Goal: Task Accomplishment & Management: Use online tool/utility

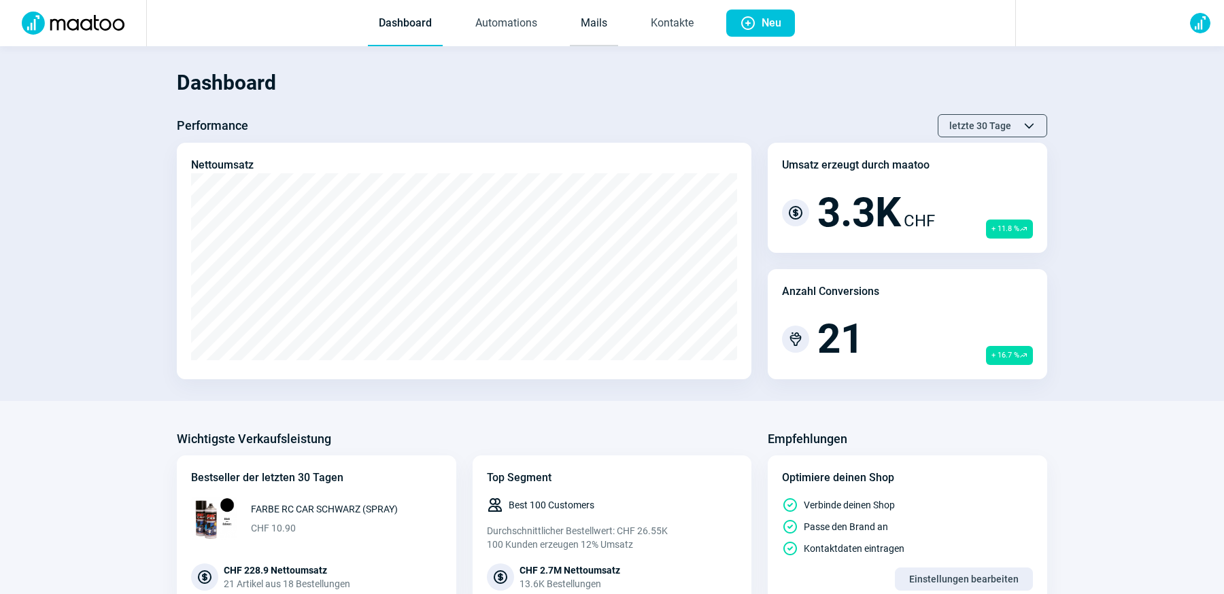
click at [592, 24] on link "Mails" at bounding box center [594, 23] width 48 height 45
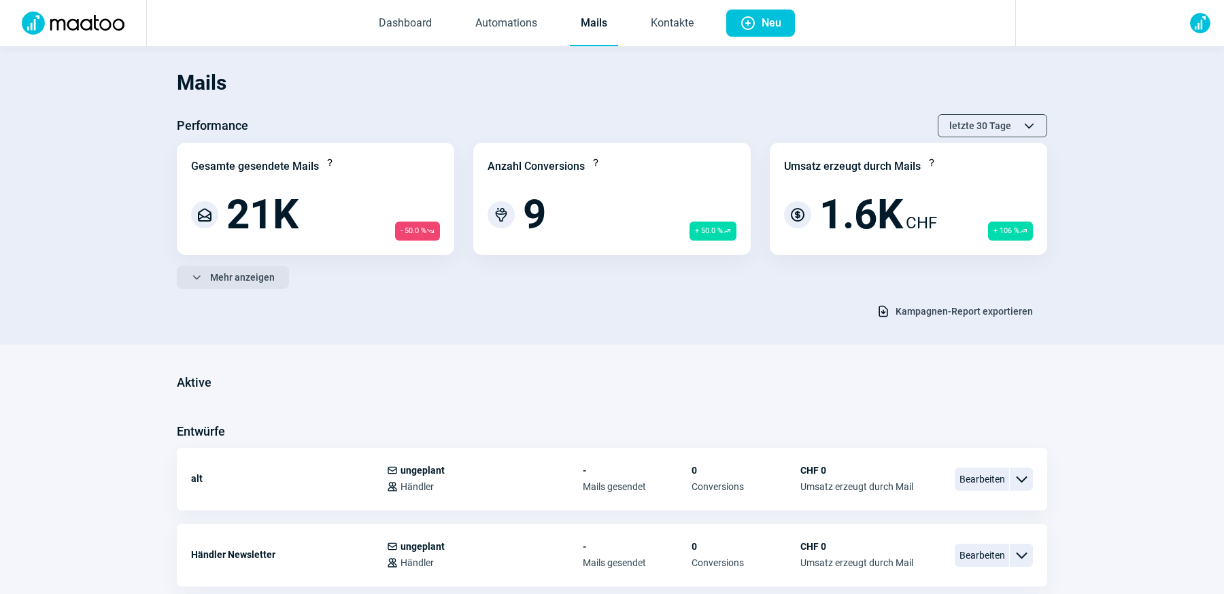
click at [265, 280] on span "Mehr anzeigen" at bounding box center [242, 278] width 65 height 22
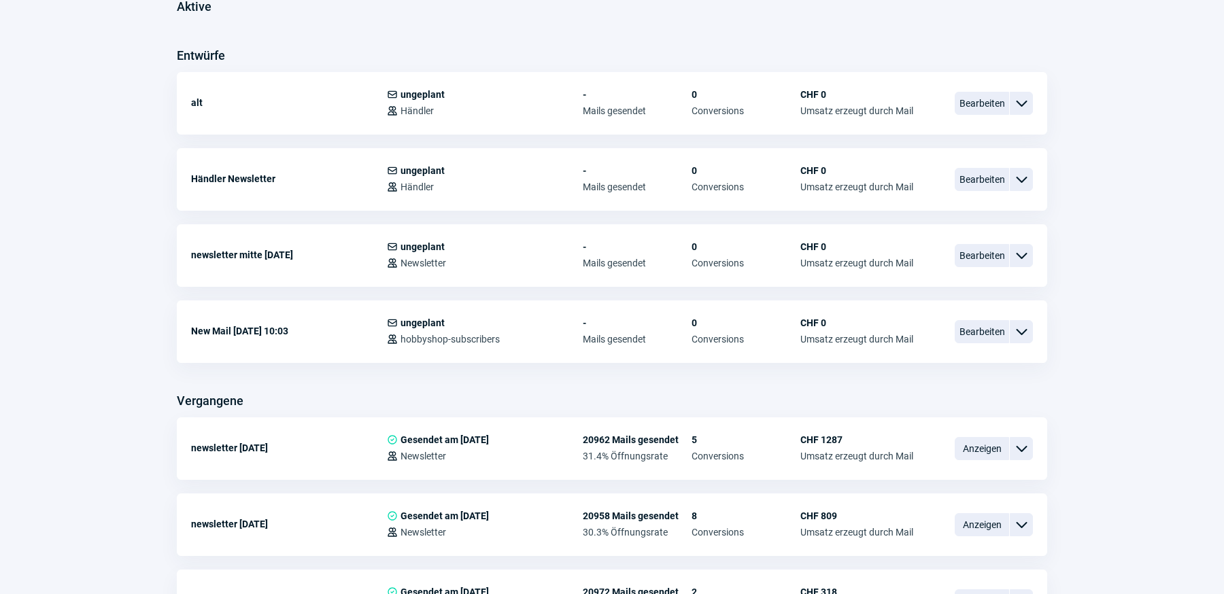
scroll to position [755, 0]
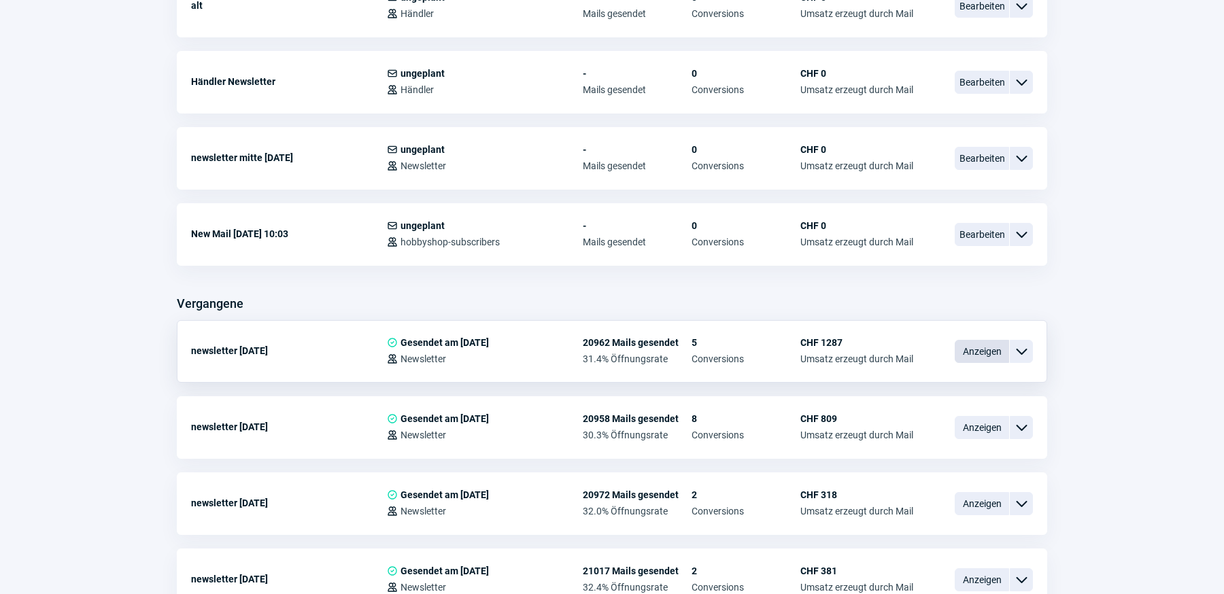
click at [982, 352] on span "Anzeigen" at bounding box center [982, 351] width 54 height 23
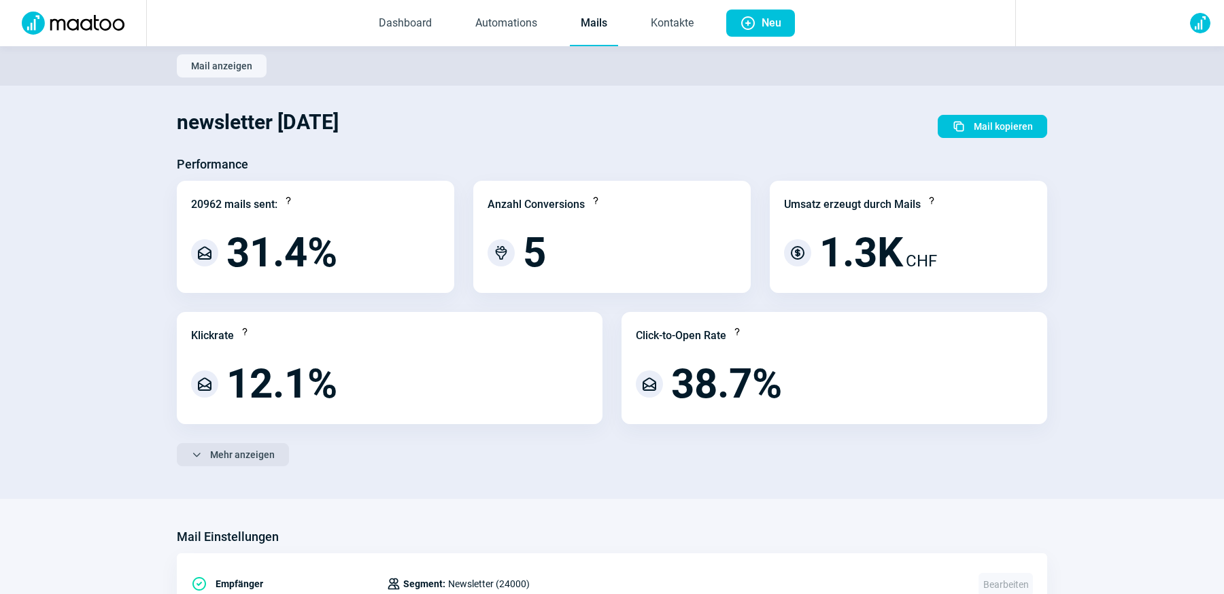
click at [279, 454] on button "ChevronDown icon Mehr anzeigen" at bounding box center [233, 454] width 112 height 23
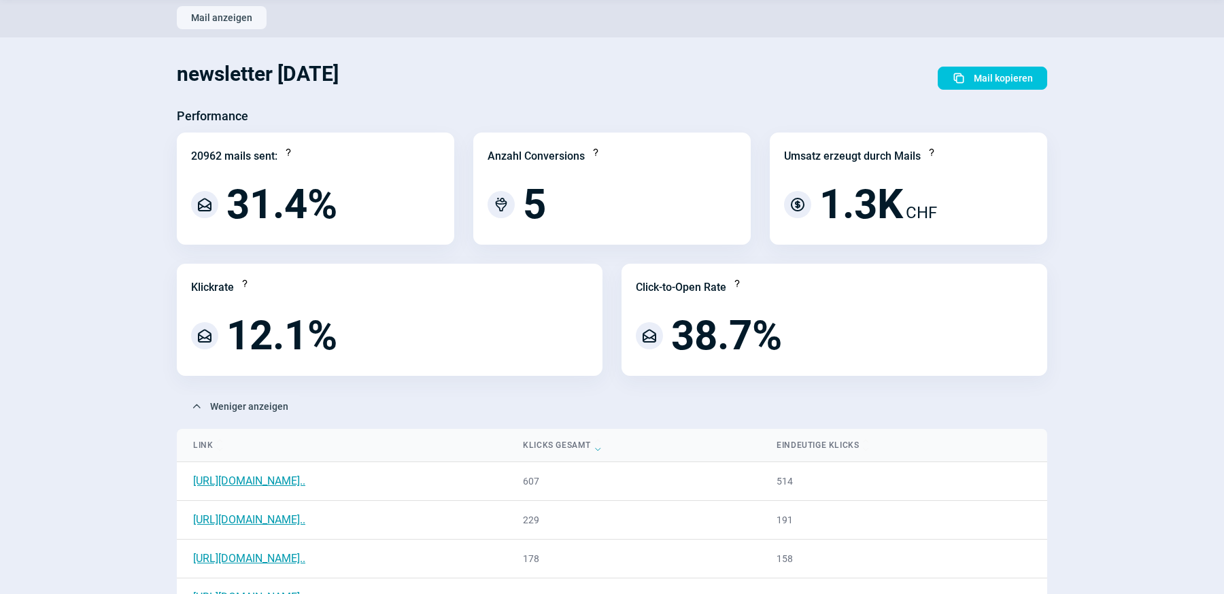
scroll to position [6, 0]
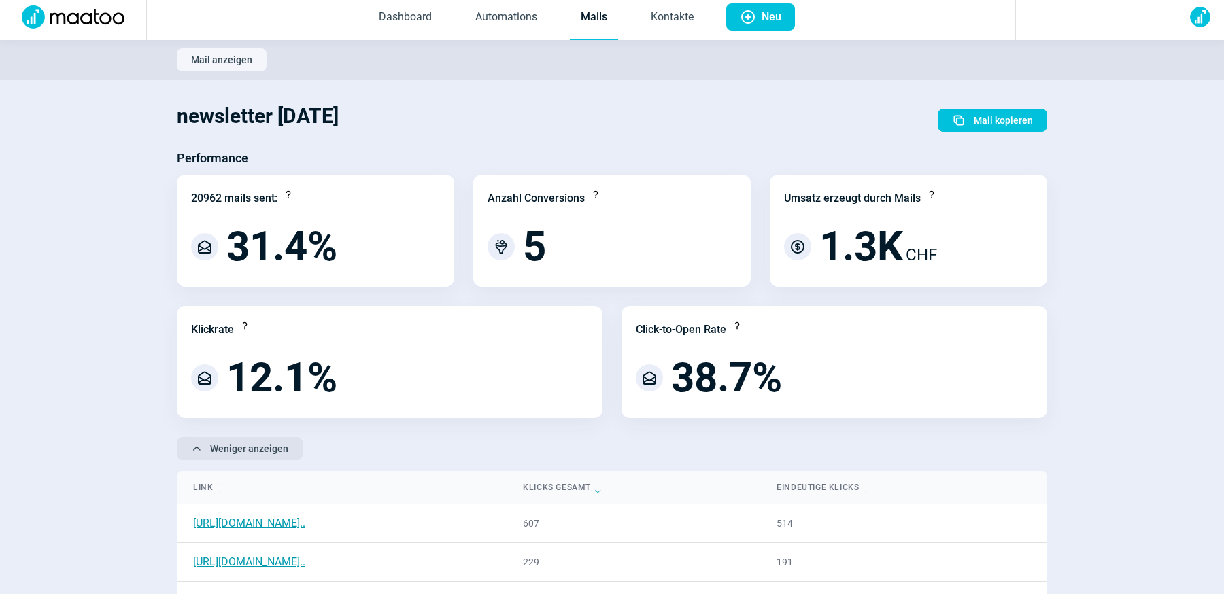
click at [264, 448] on span "Weniger anzeigen" at bounding box center [249, 449] width 78 height 22
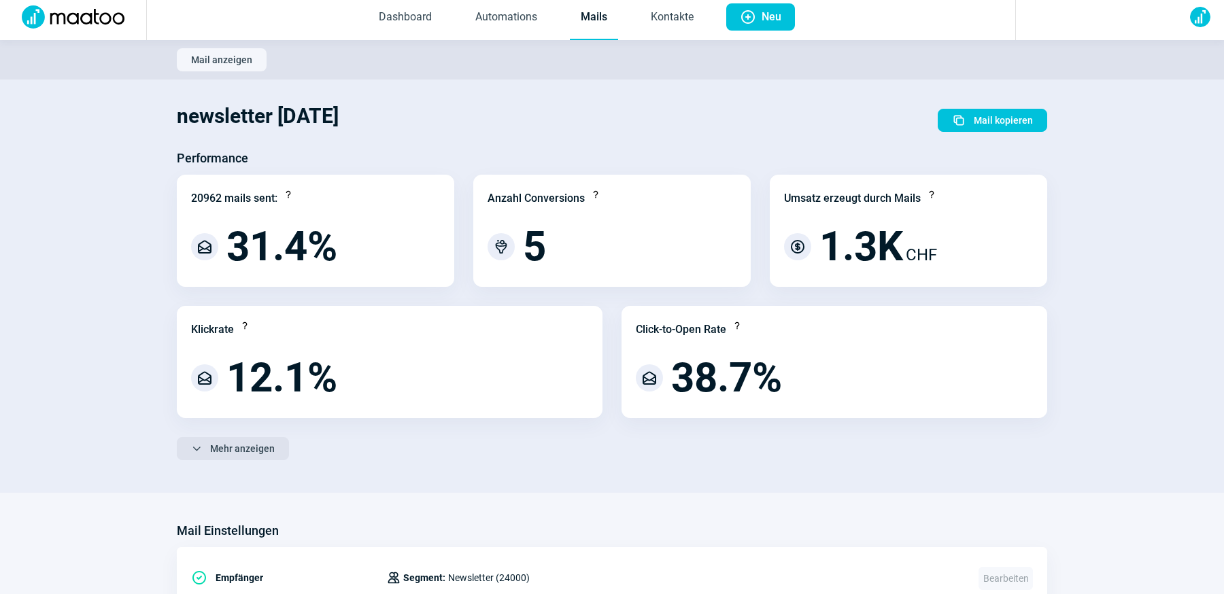
click at [265, 448] on span "Mehr anzeigen" at bounding box center [242, 449] width 65 height 22
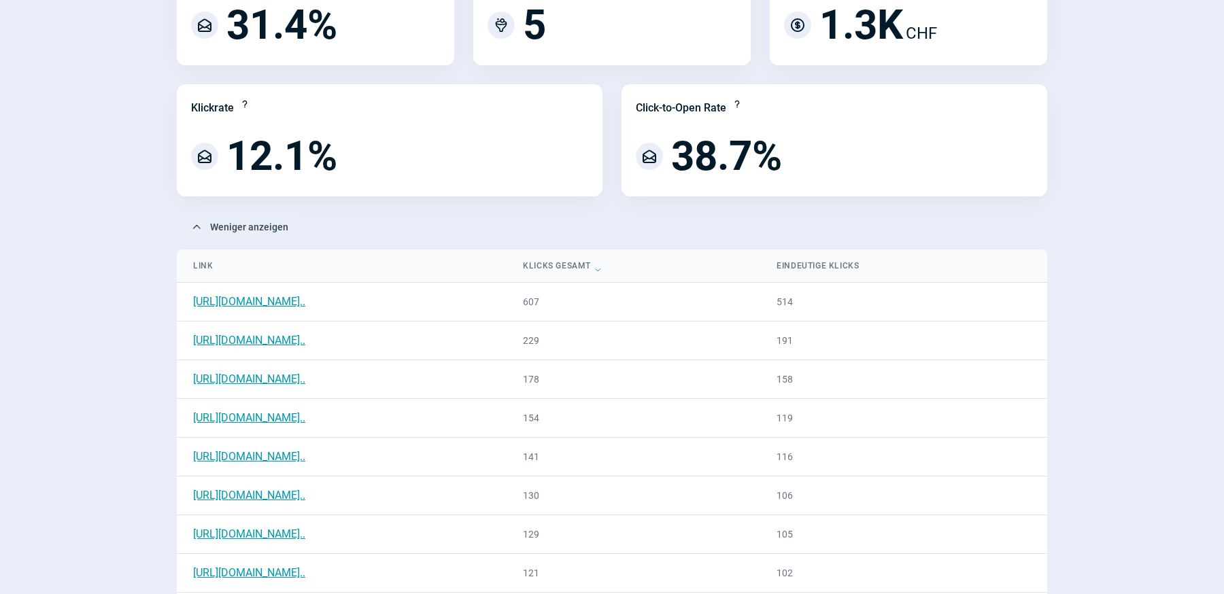
scroll to position [0, 0]
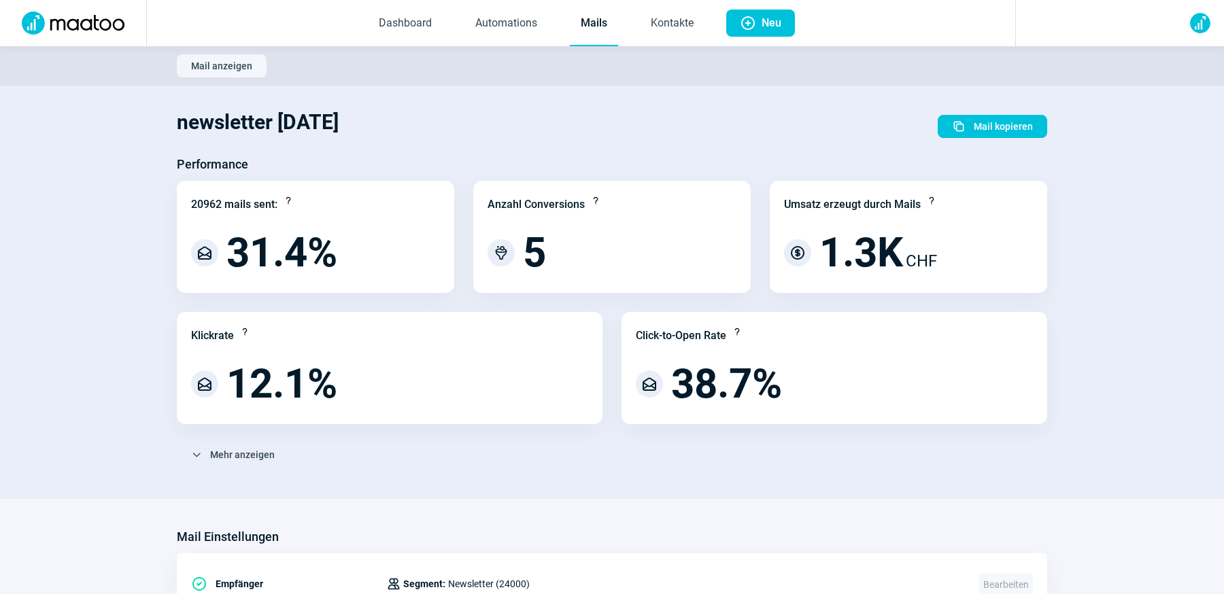
click at [262, 458] on span "Mehr anzeigen" at bounding box center [242, 455] width 65 height 22
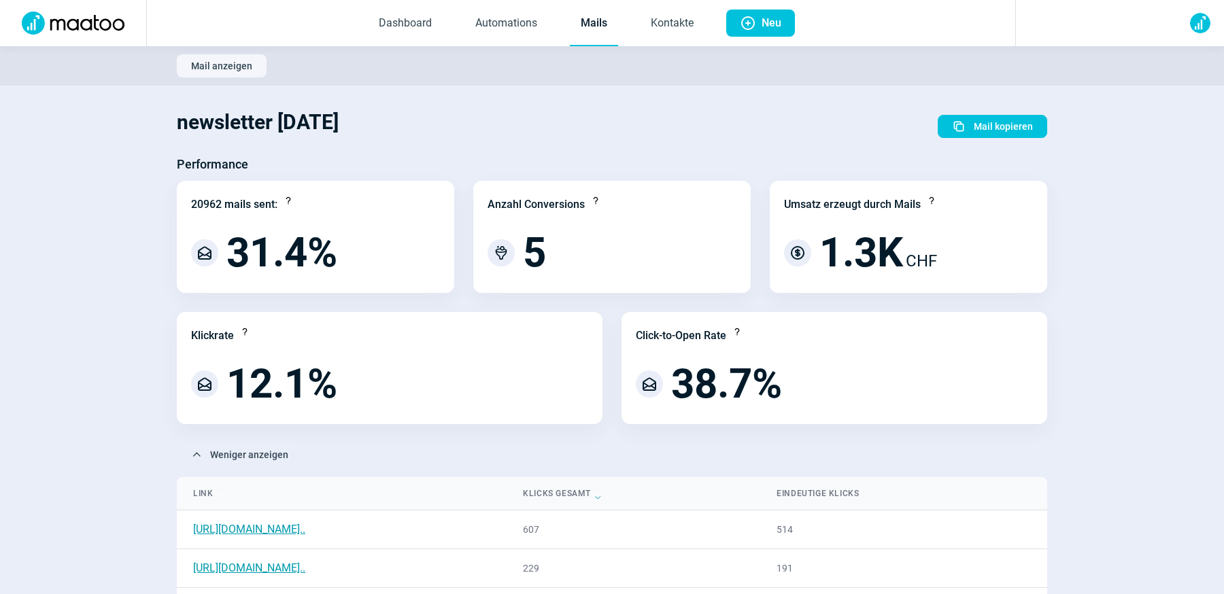
click at [583, 33] on link "Mails" at bounding box center [594, 23] width 48 height 45
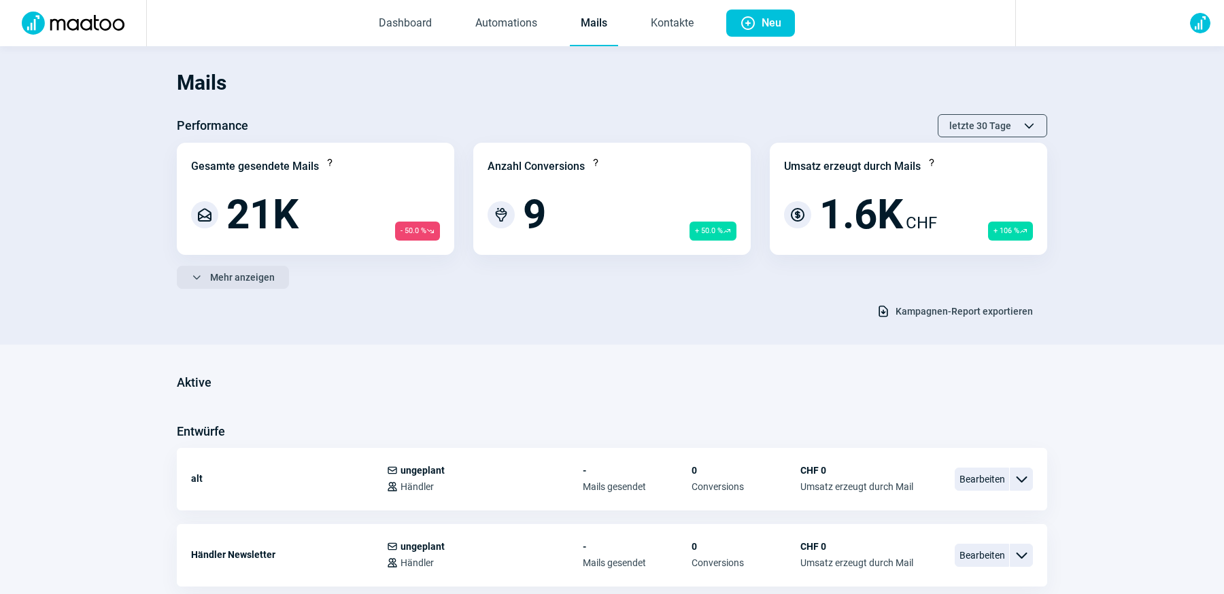
click at [239, 286] on span "Mehr anzeigen" at bounding box center [242, 278] width 65 height 22
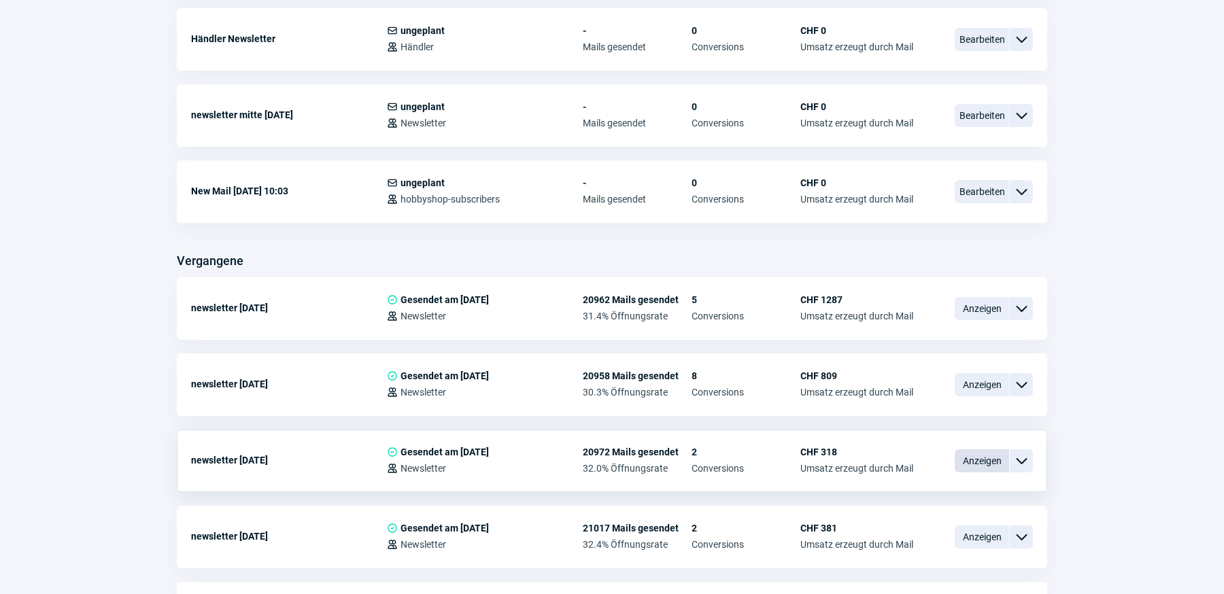
scroll to position [800, 0]
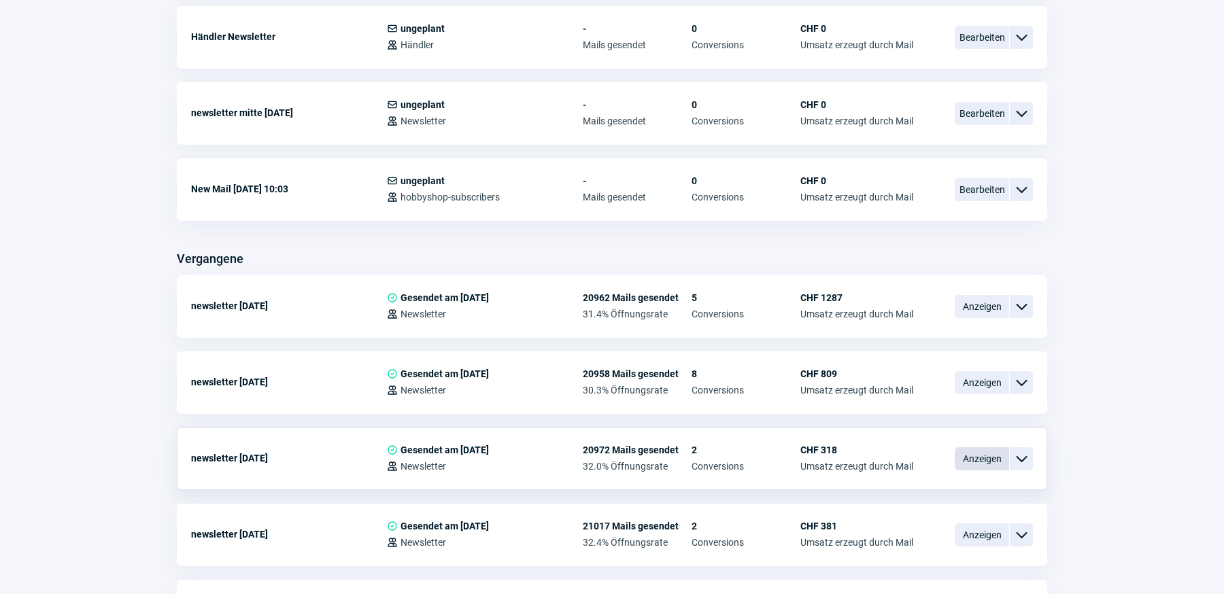
click at [964, 452] on span "Anzeigen" at bounding box center [982, 458] width 54 height 23
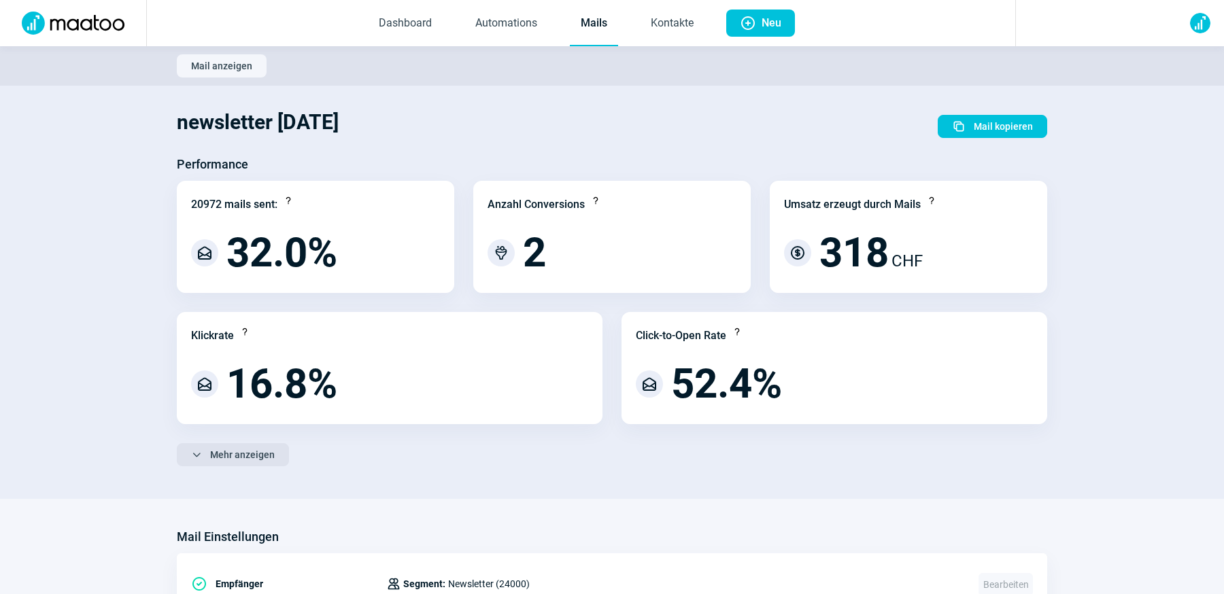
click at [234, 460] on span "Mehr anzeigen" at bounding box center [242, 455] width 65 height 22
